Goal: Complete application form: Complete application form

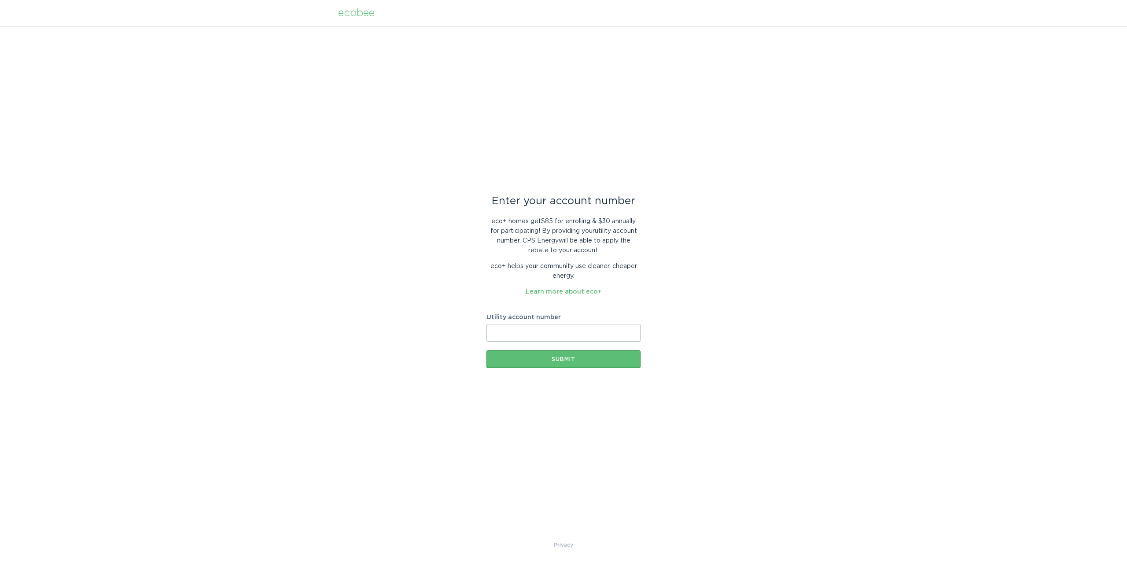
click at [550, 333] on input "Utility account number" at bounding box center [563, 333] width 154 height 18
click at [529, 330] on input "Utility account number" at bounding box center [563, 333] width 154 height 18
click at [516, 336] on input "Utility account number" at bounding box center [563, 333] width 154 height 18
click at [521, 334] on input "Utility account number" at bounding box center [563, 333] width 154 height 18
type input "3005920186"
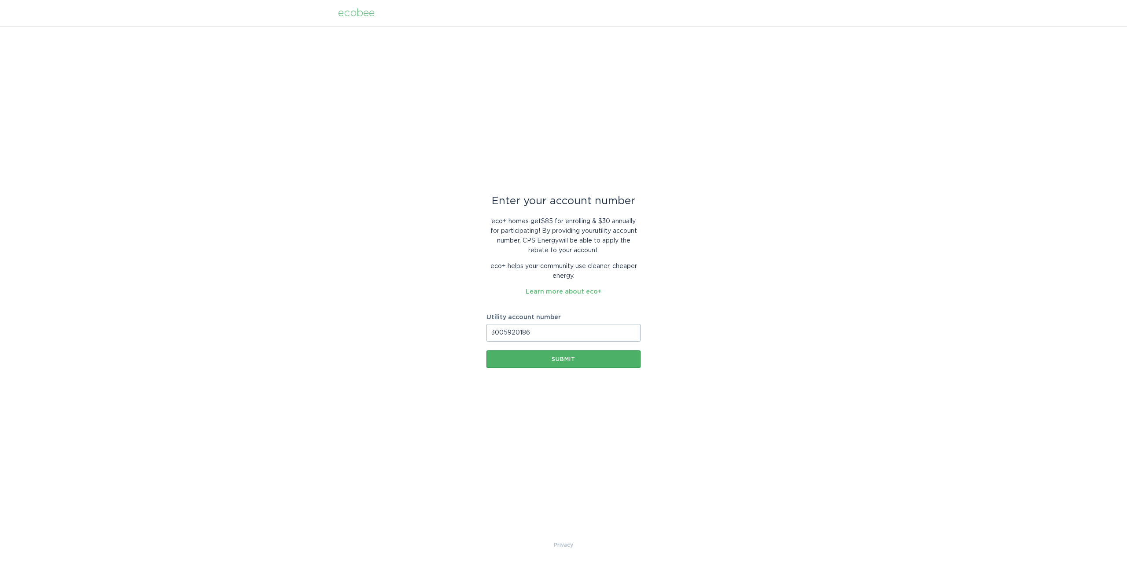
click at [564, 353] on button "Submit" at bounding box center [563, 359] width 154 height 18
click at [543, 332] on input "Utility account number" at bounding box center [563, 333] width 154 height 18
type input "3005920186"
click at [537, 361] on div "Submit" at bounding box center [563, 359] width 145 height 5
